Goal: Navigation & Orientation: Find specific page/section

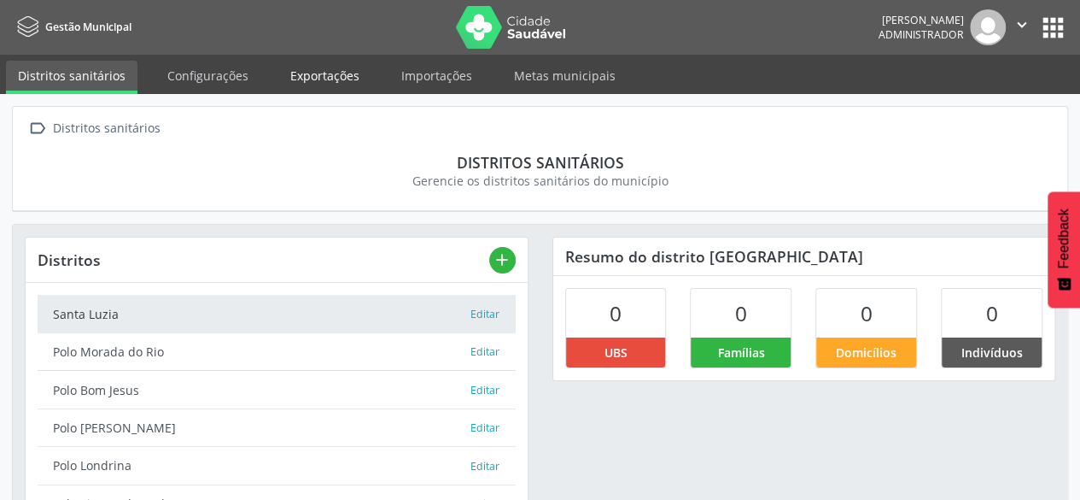
click at [313, 76] on link "Exportações" at bounding box center [324, 76] width 93 height 30
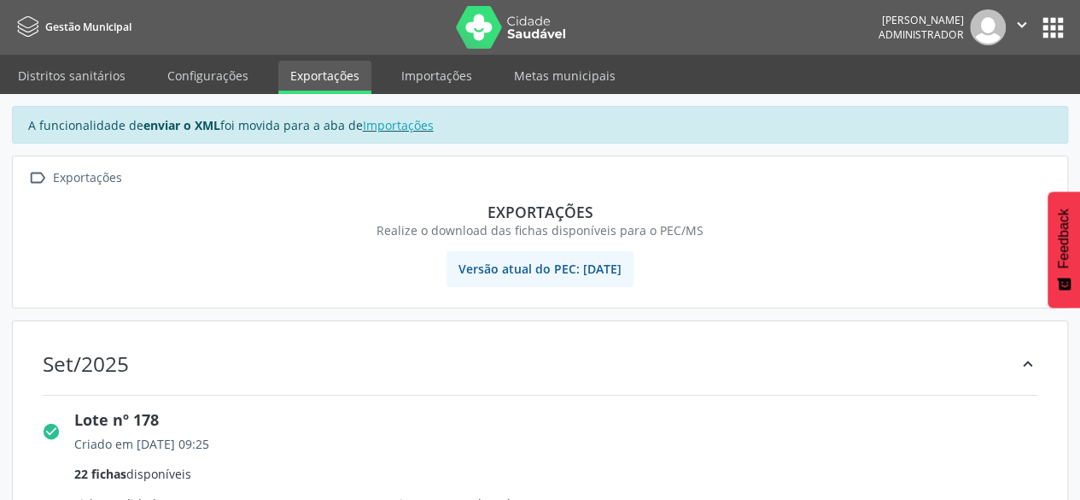
click at [1057, 34] on button "apps" at bounding box center [1054, 28] width 30 height 30
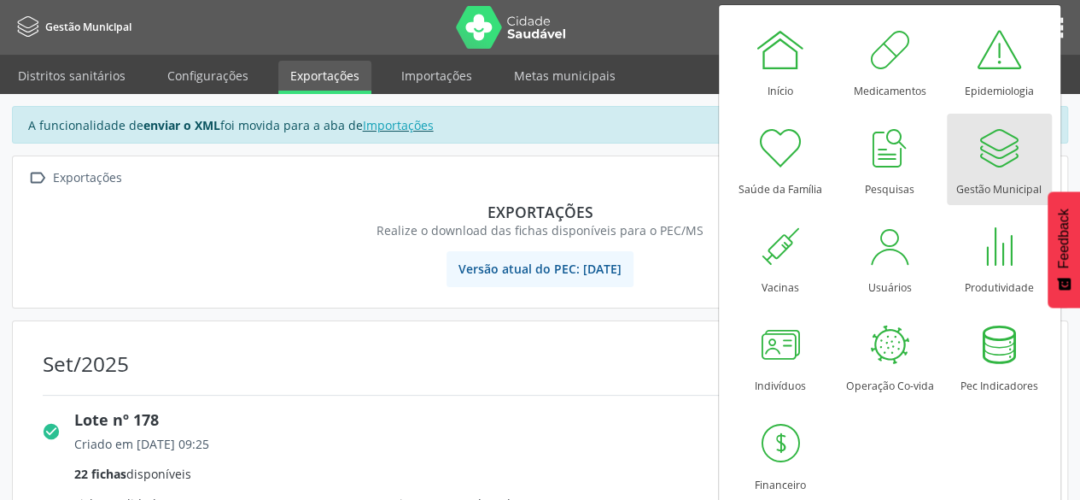
click at [1009, 139] on div at bounding box center [999, 147] width 51 height 51
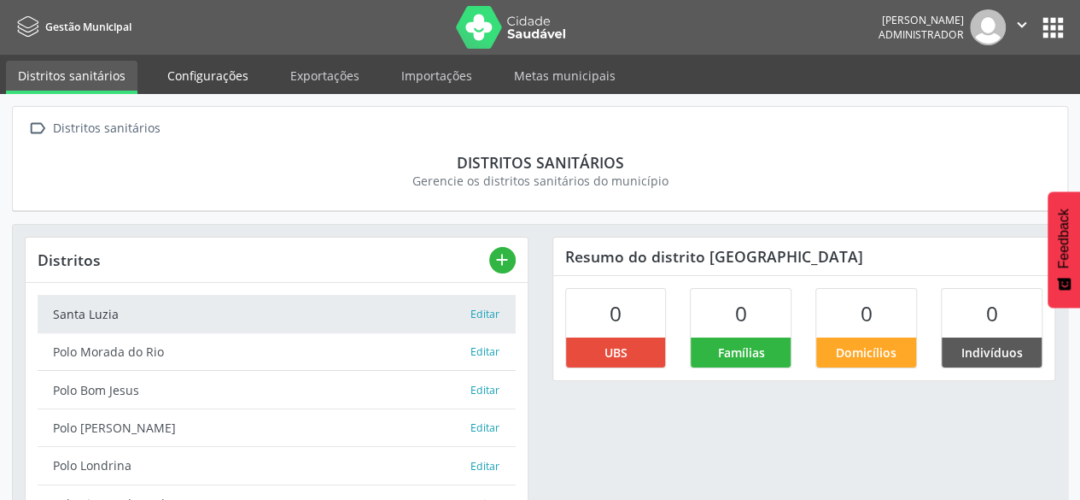
click at [236, 69] on link "Configurações" at bounding box center [207, 76] width 105 height 30
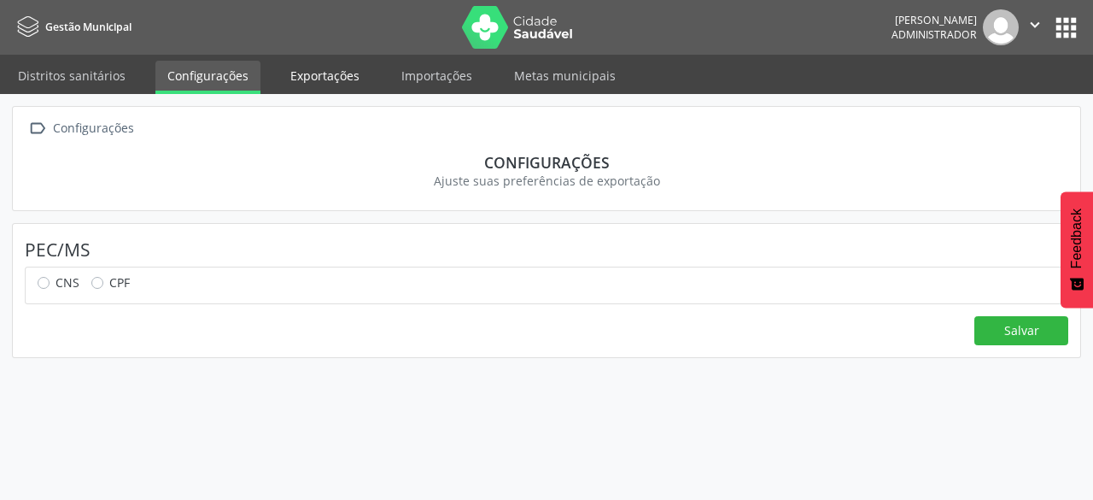
click at [304, 63] on link "Exportações" at bounding box center [324, 76] width 93 height 30
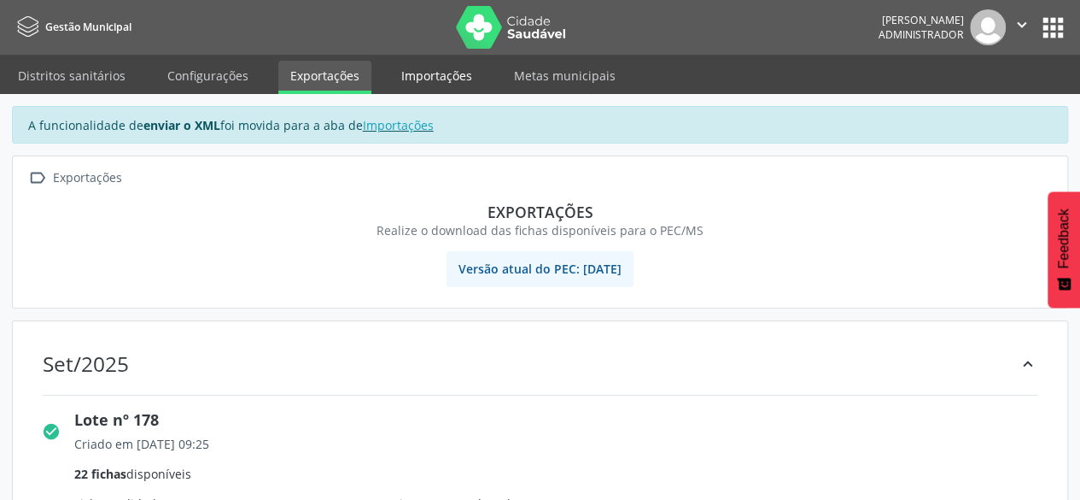
click at [411, 73] on link "Importações" at bounding box center [436, 76] width 95 height 30
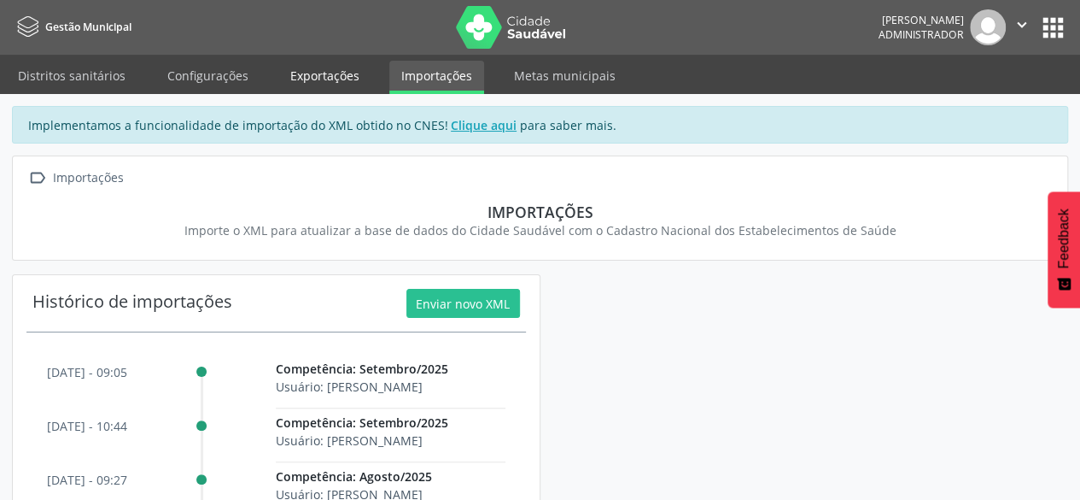
click at [323, 72] on link "Exportações" at bounding box center [324, 76] width 93 height 30
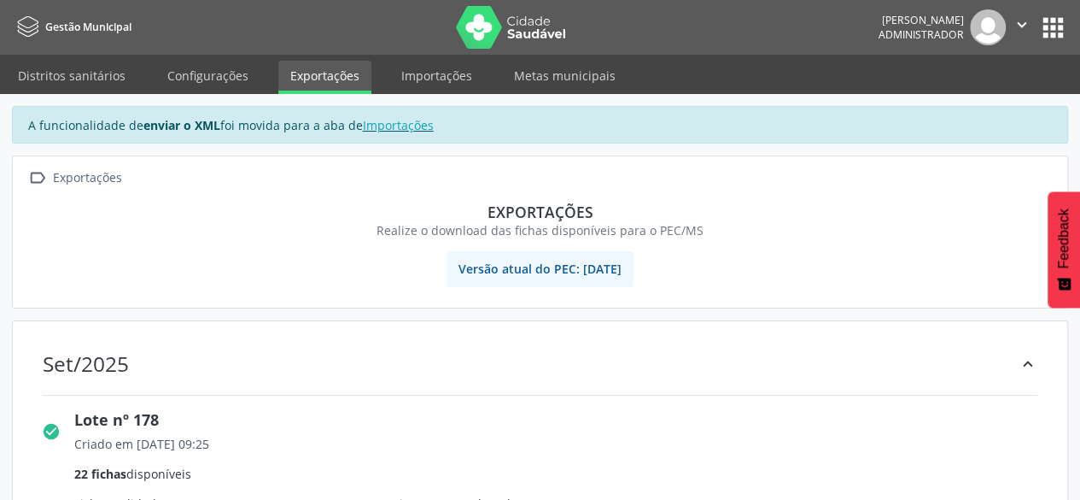
click at [1062, 16] on button "apps" at bounding box center [1054, 28] width 30 height 30
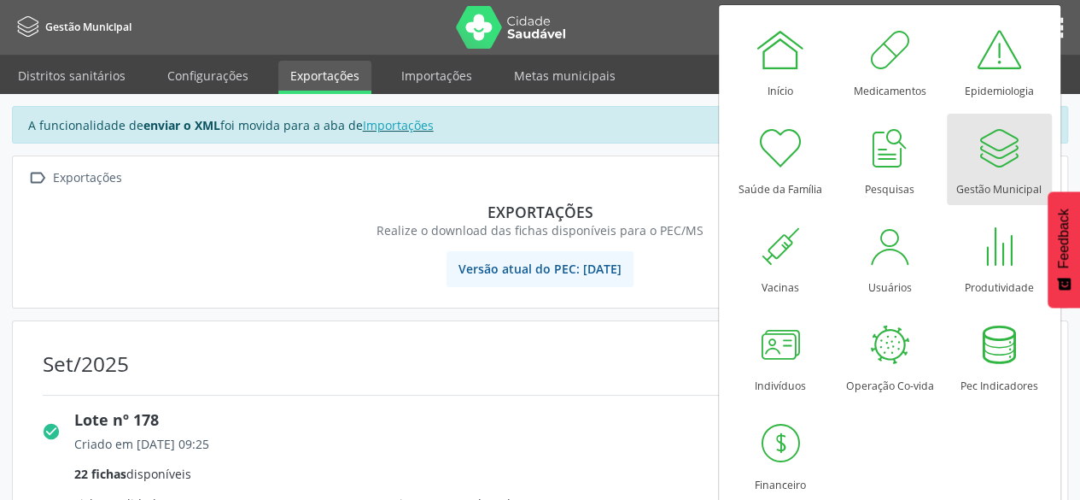
click at [972, 177] on div "Gestão Municipal" at bounding box center [999, 184] width 85 height 23
